Goal: Task Accomplishment & Management: Use online tool/utility

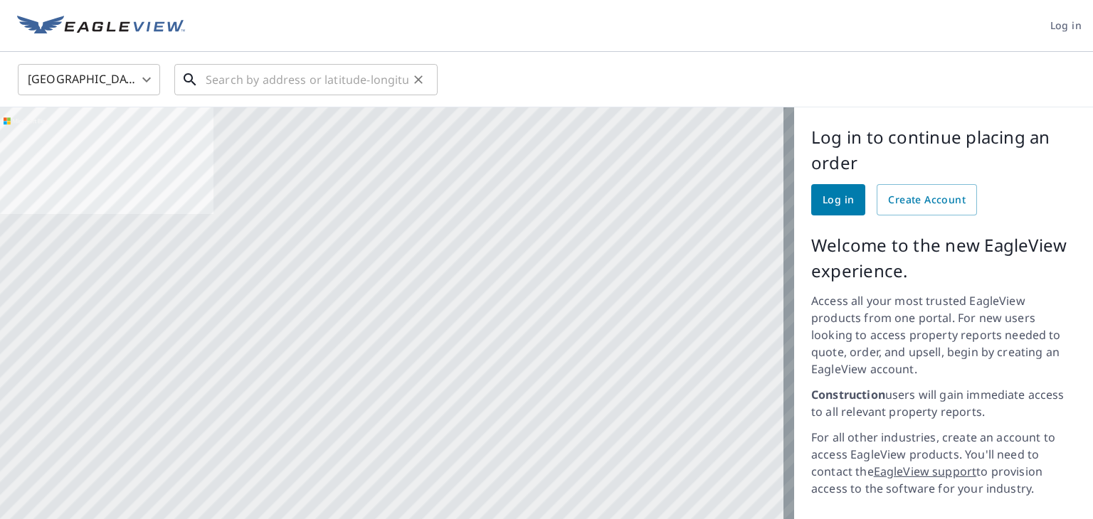
click at [232, 77] on input "text" at bounding box center [307, 80] width 203 height 40
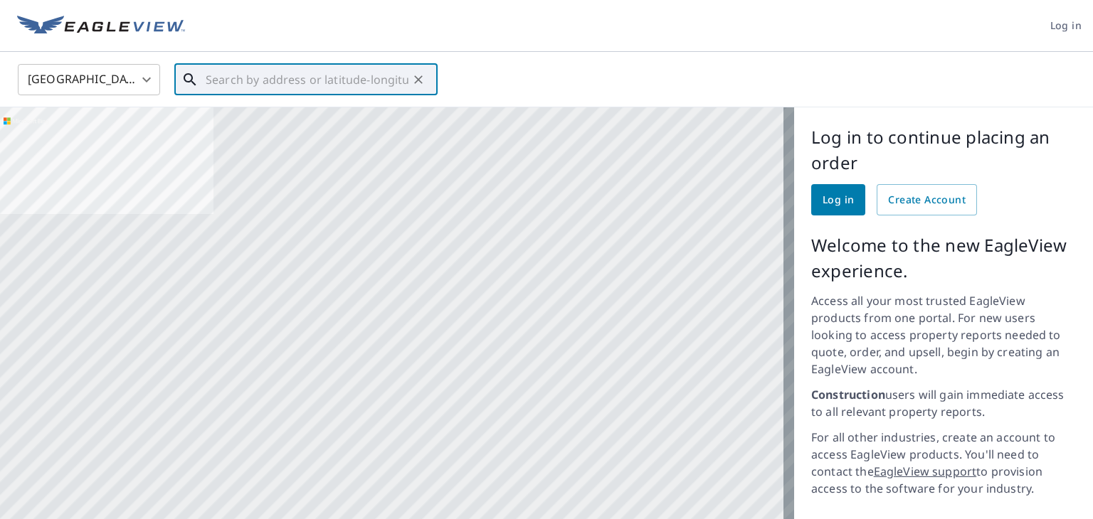
paste input "[STREET_ADDRESS][PERSON_NAME]"
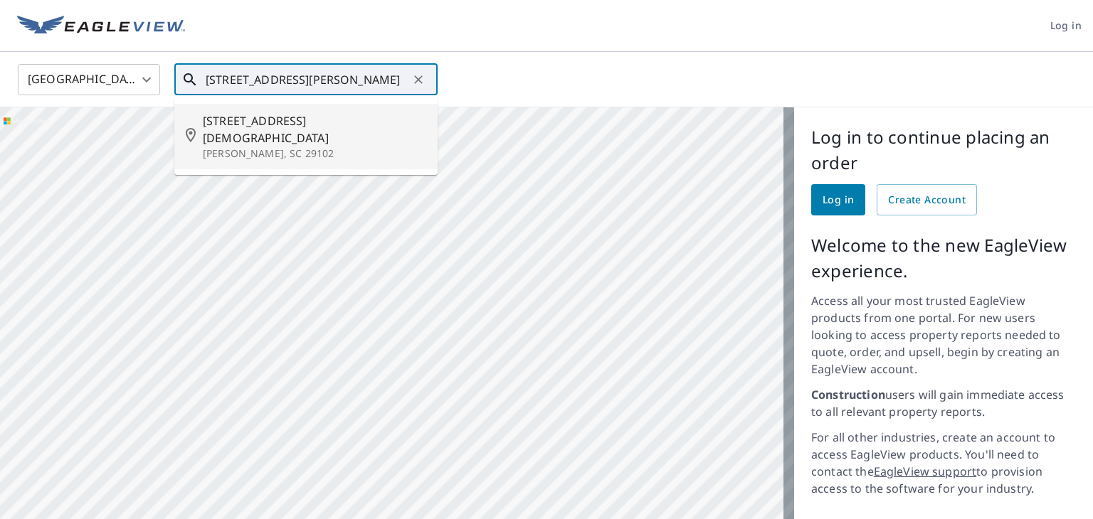
type input "[STREET_ADDRESS][PERSON_NAME]"
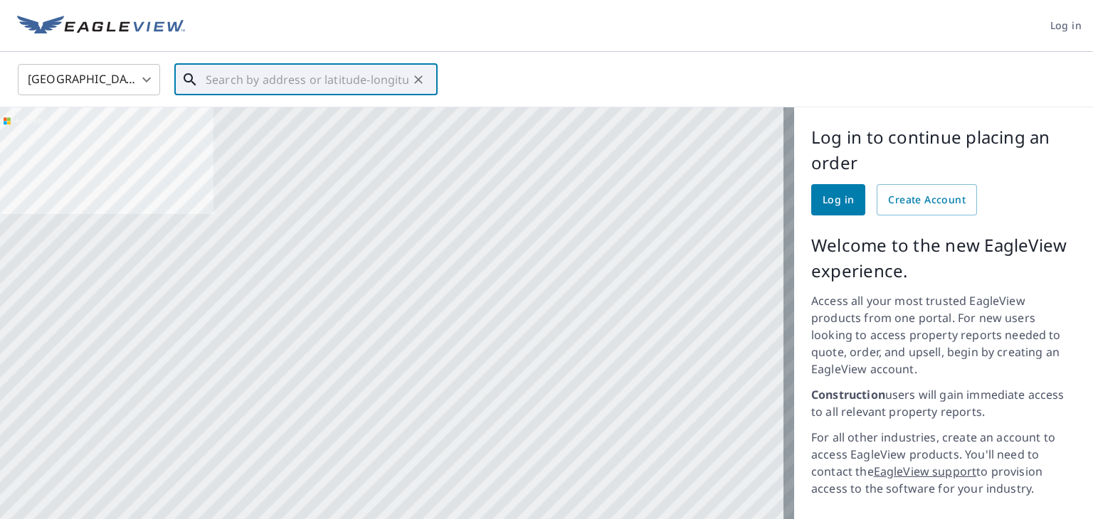
click at [237, 78] on input "text" at bounding box center [307, 80] width 203 height 40
paste input "103 McDowell Rd, Elizabethtown, NC 28337"
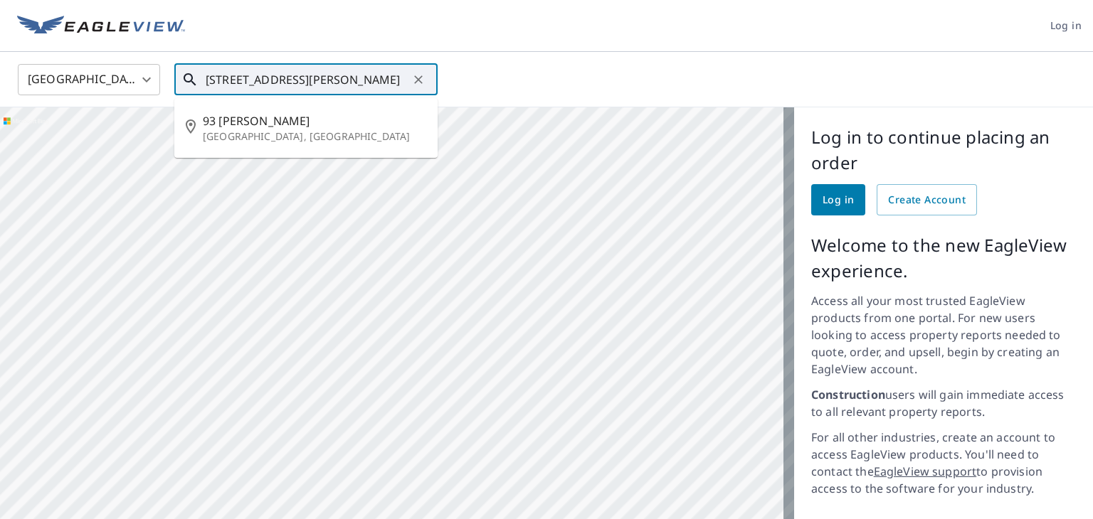
scroll to position [0, 34]
click at [248, 122] on span "93 Mcdowell Rd" at bounding box center [314, 120] width 223 height 17
type input "93 Mcdowell Rd Elizabethtown, NC 28337"
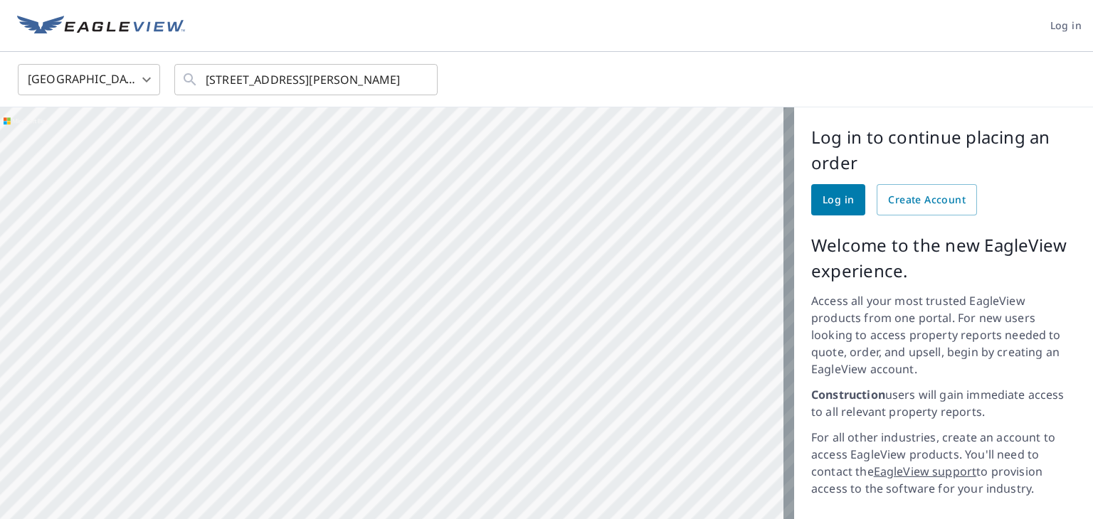
scroll to position [0, 0]
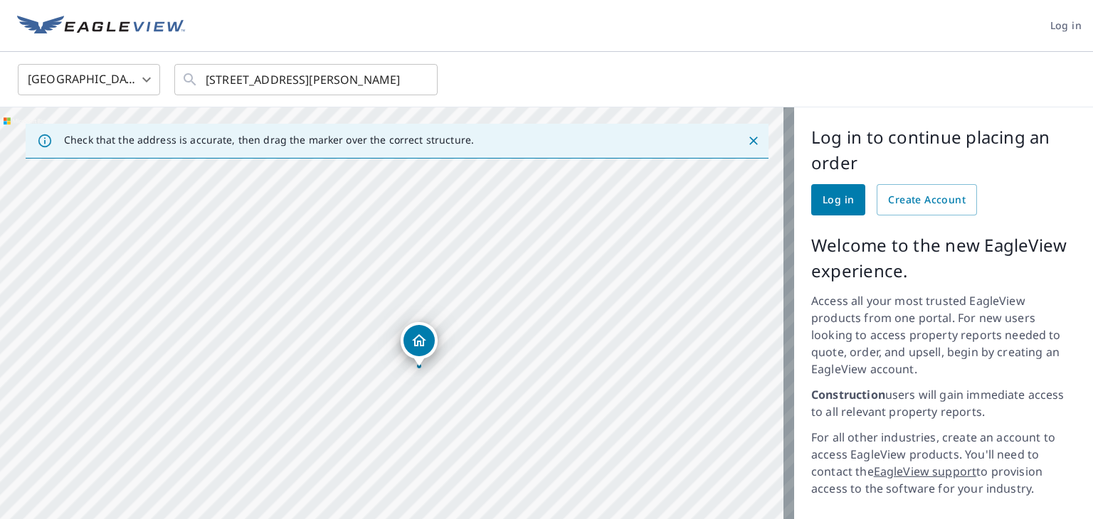
click at [404, 411] on div "93 Mcdowell Rd Elizabethtown, NC 28337" at bounding box center [397, 382] width 794 height 551
